Goal: Information Seeking & Learning: Learn about a topic

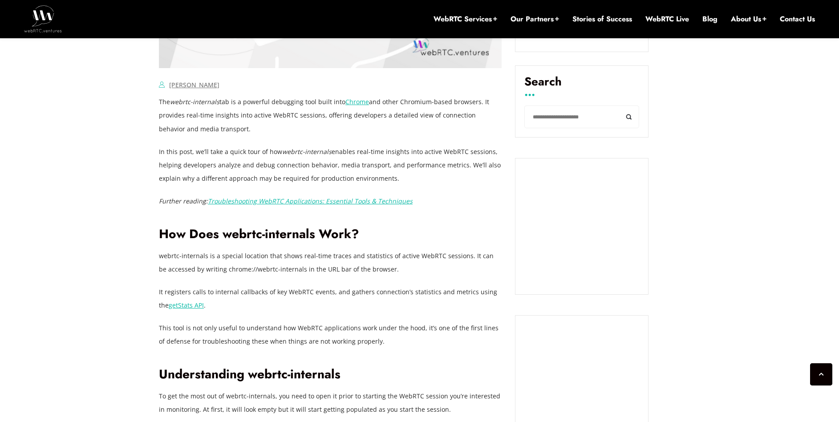
scroll to position [588, 0]
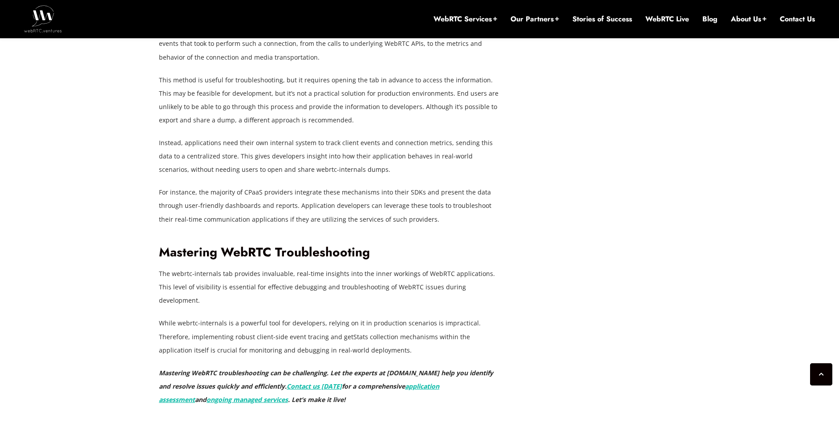
scroll to position [6945, 0]
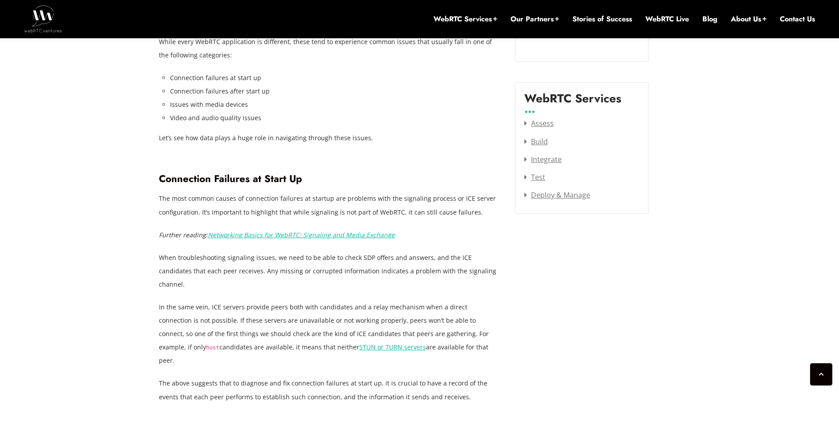
scroll to position [1147, 0]
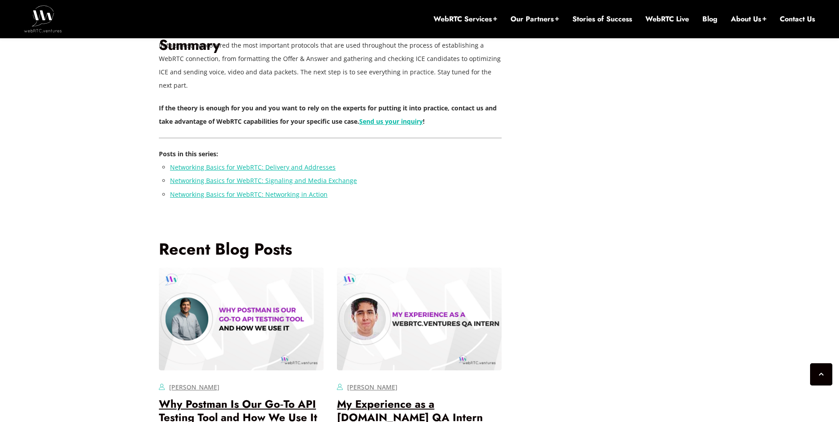
scroll to position [2984, 0]
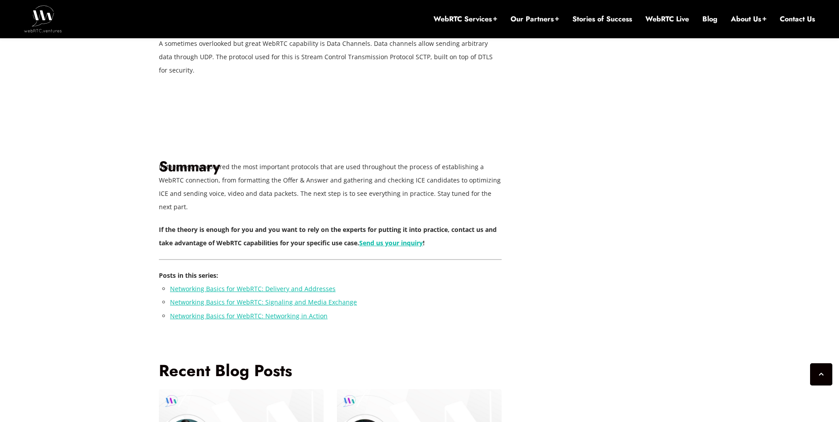
scroll to position [2851, 0]
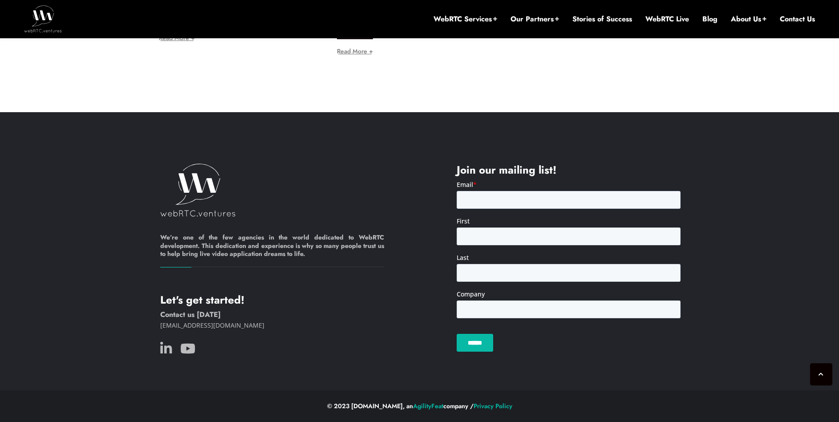
scroll to position [9371, 0]
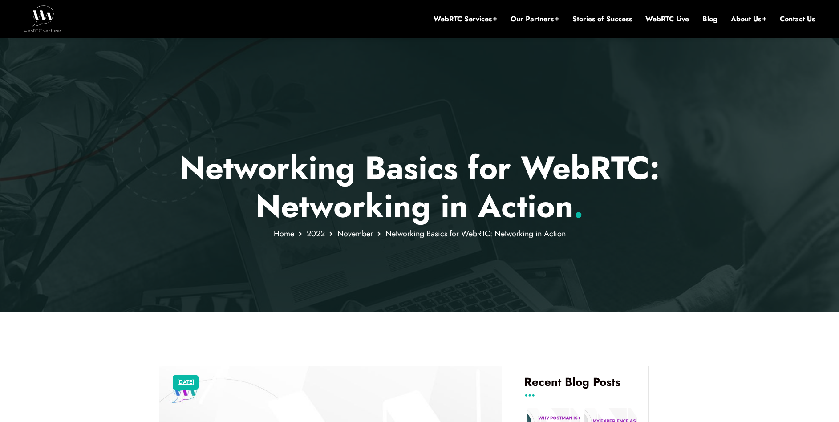
scroll to position [0, 0]
